Goal: Navigation & Orientation: Find specific page/section

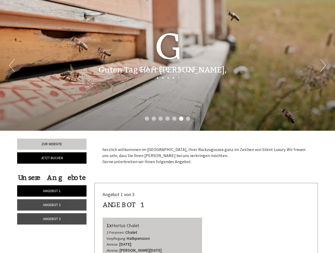
click at [168, 127] on div "Previous Next 1 2 3 4 5 6 7" at bounding box center [167, 65] width 335 height 131
click at [147, 119] on li "1" at bounding box center [147, 119] width 4 height 4
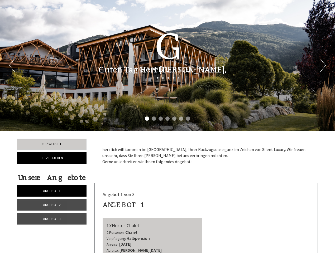
click at [154, 119] on li "2" at bounding box center [154, 119] width 4 height 4
click at [161, 119] on li "3" at bounding box center [161, 119] width 4 height 4
click at [168, 119] on li "4" at bounding box center [167, 119] width 4 height 4
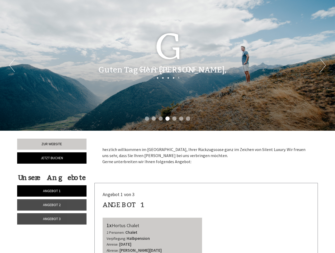
click at [174, 119] on li "5" at bounding box center [174, 119] width 4 height 4
click at [181, 119] on li "6" at bounding box center [181, 119] width 4 height 4
click at [188, 119] on li "7" at bounding box center [188, 119] width 4 height 4
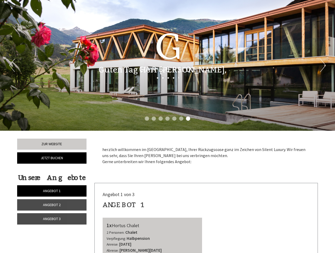
click at [52, 191] on span "Angebot 1" at bounding box center [52, 191] width 18 height 5
